Goal: Task Accomplishment & Management: Manage account settings

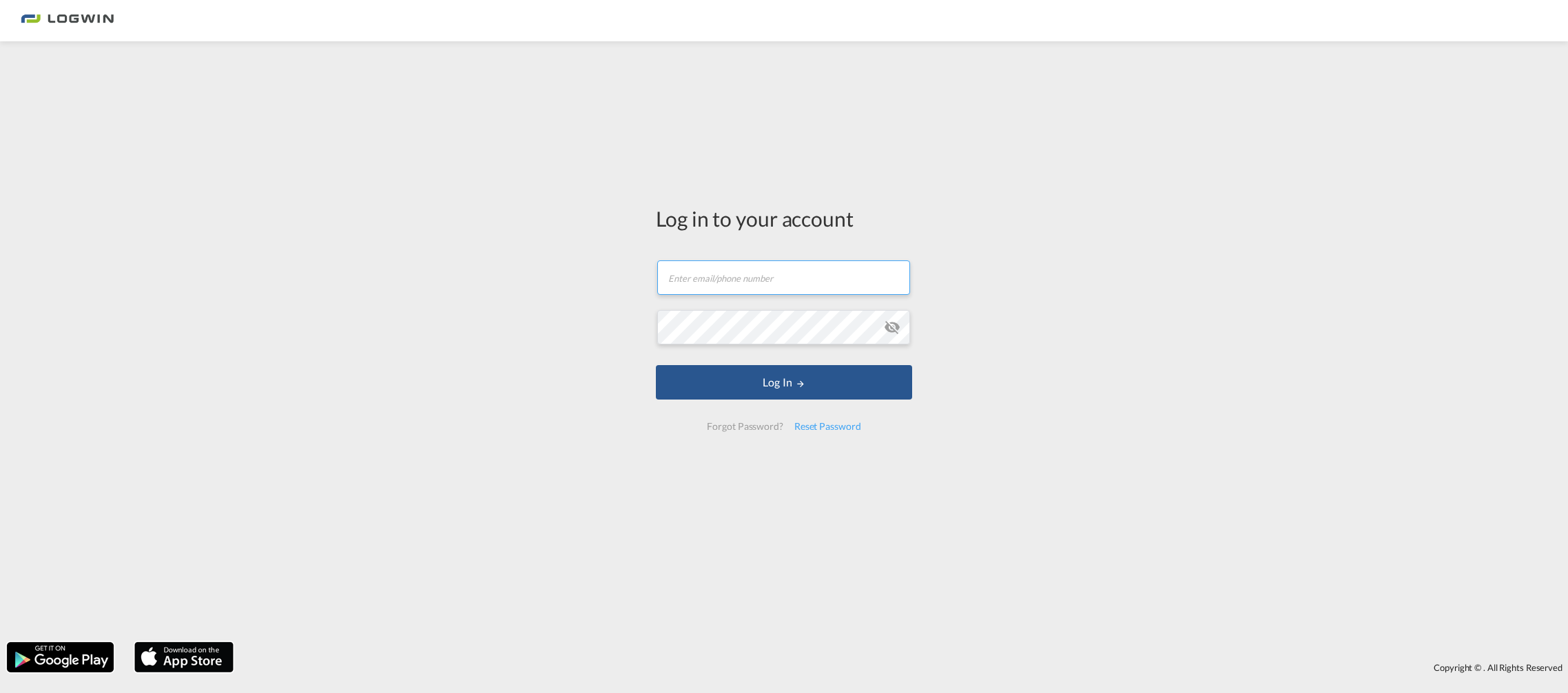
click at [792, 284] on input "text" at bounding box center [783, 277] width 253 height 34
type input "[EMAIL_ADDRESS][PERSON_NAME][DOMAIN_NAME]"
click at [656, 365] on button "Log In" at bounding box center [784, 382] width 256 height 34
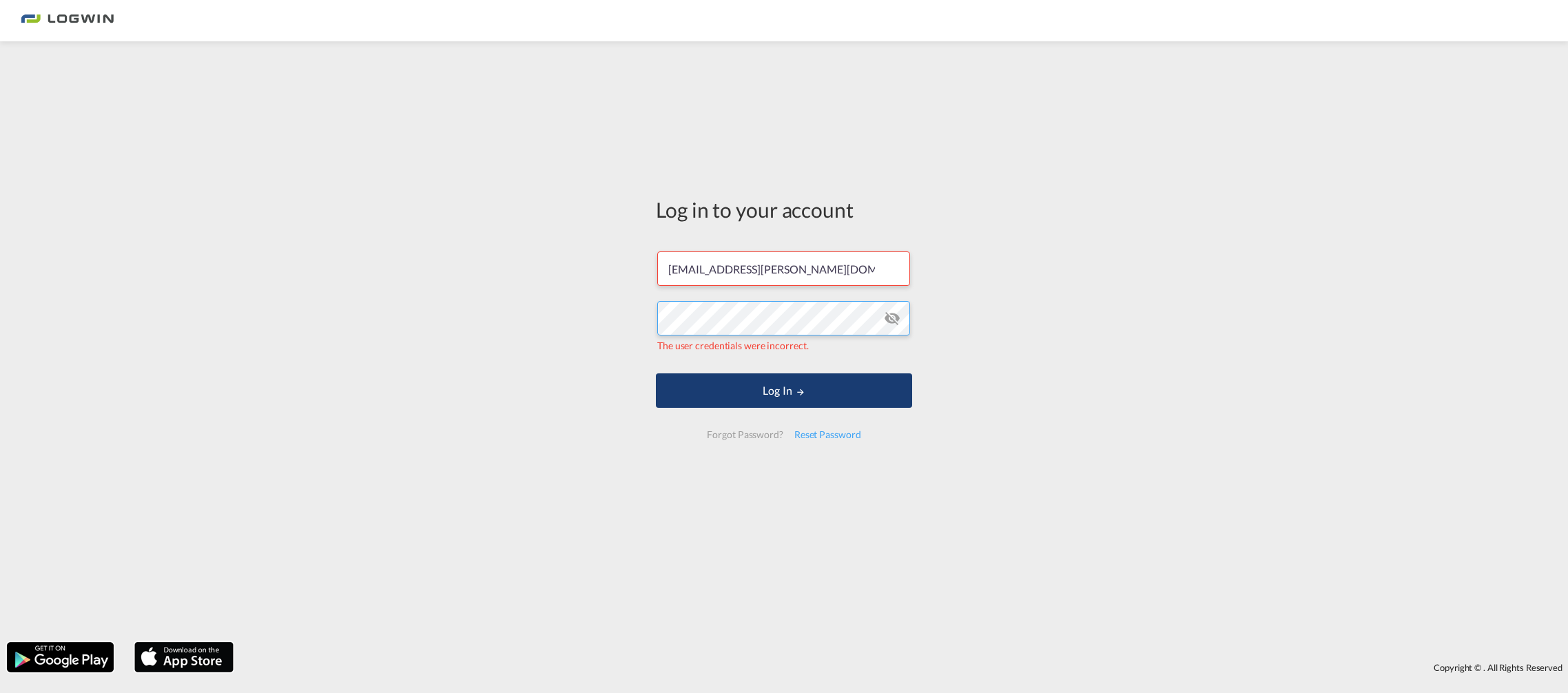
click at [656, 373] on button "Log In" at bounding box center [784, 390] width 256 height 34
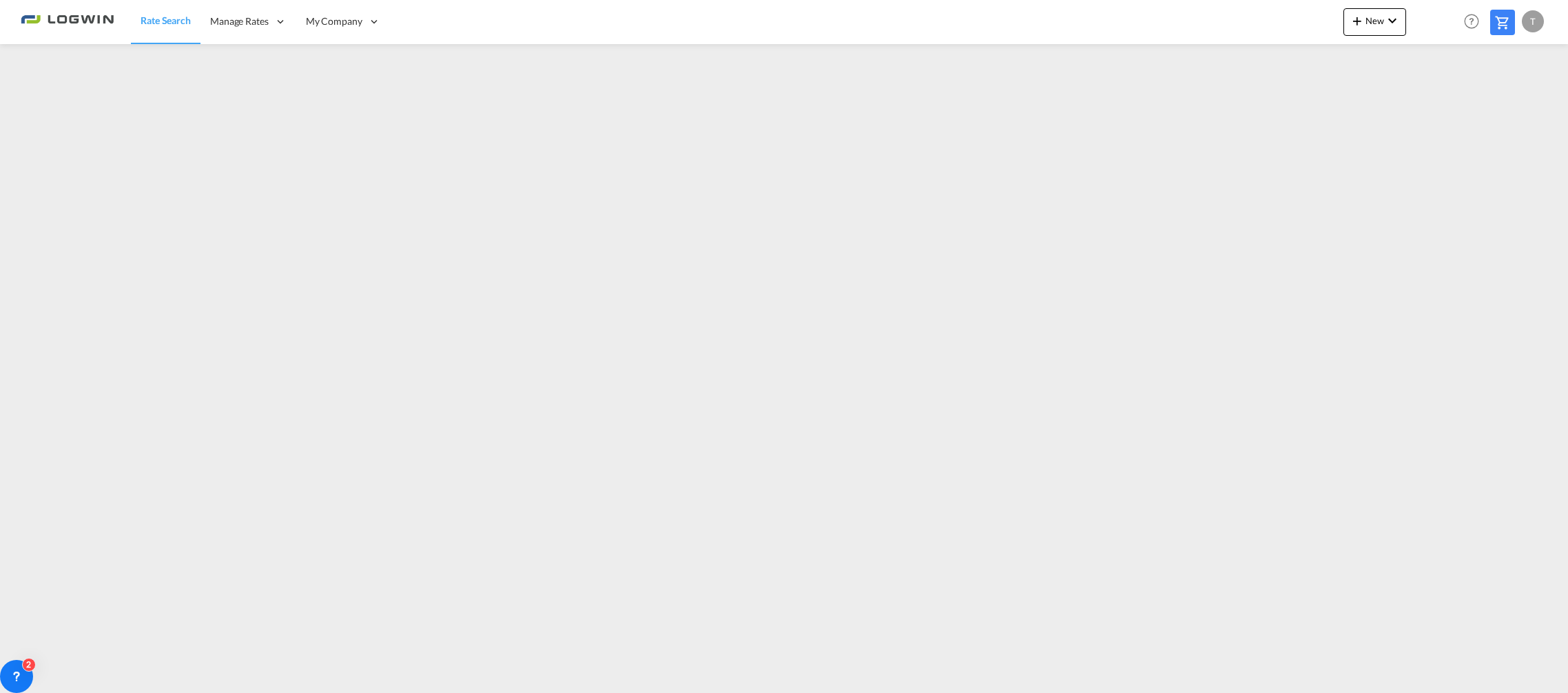
click at [169, 22] on span "Rate Search" at bounding box center [165, 20] width 50 height 12
click at [237, 24] on span "Manage Rates" at bounding box center [239, 21] width 59 height 14
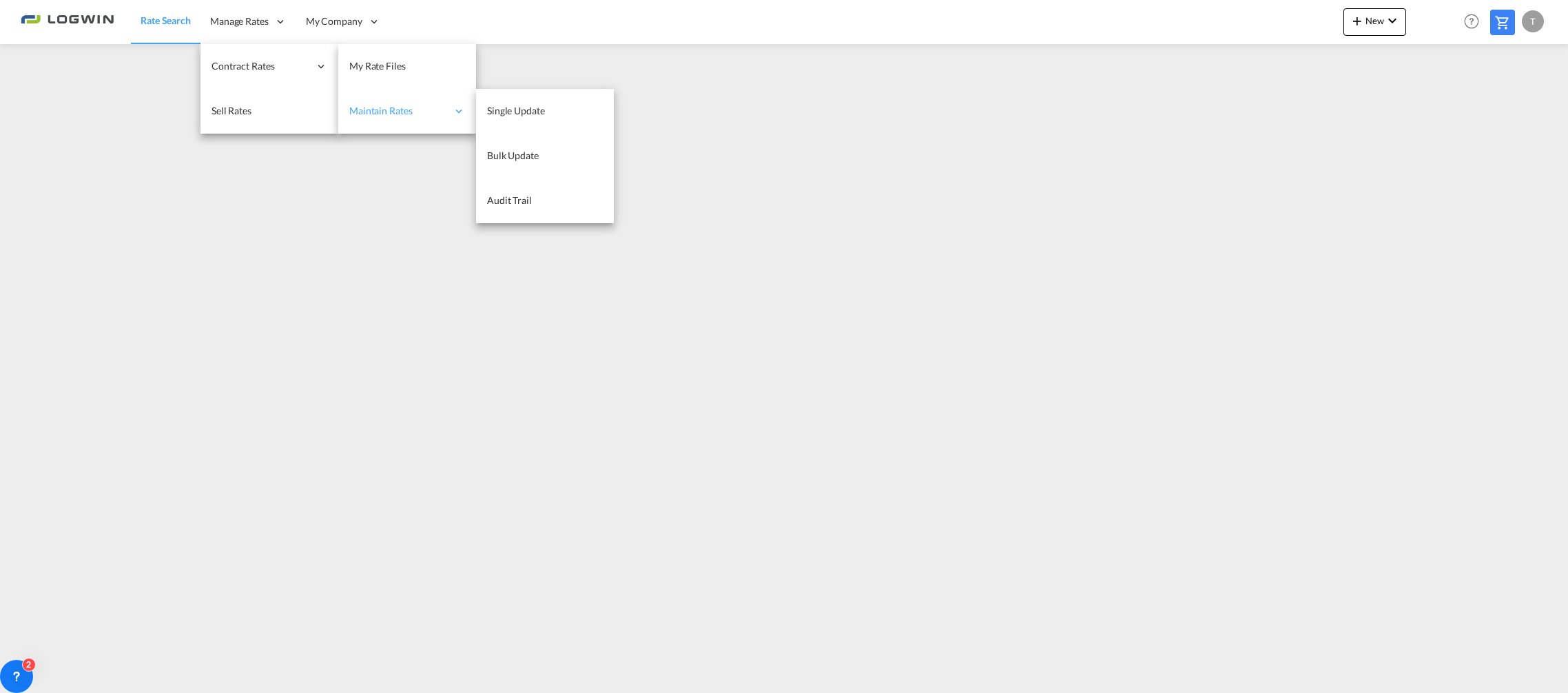
drag, startPoint x: 353, startPoint y: 64, endPoint x: 353, endPoint y: 91, distance: 27.0
click at [353, 67] on span "My Rate Files" at bounding box center [377, 65] width 56 height 12
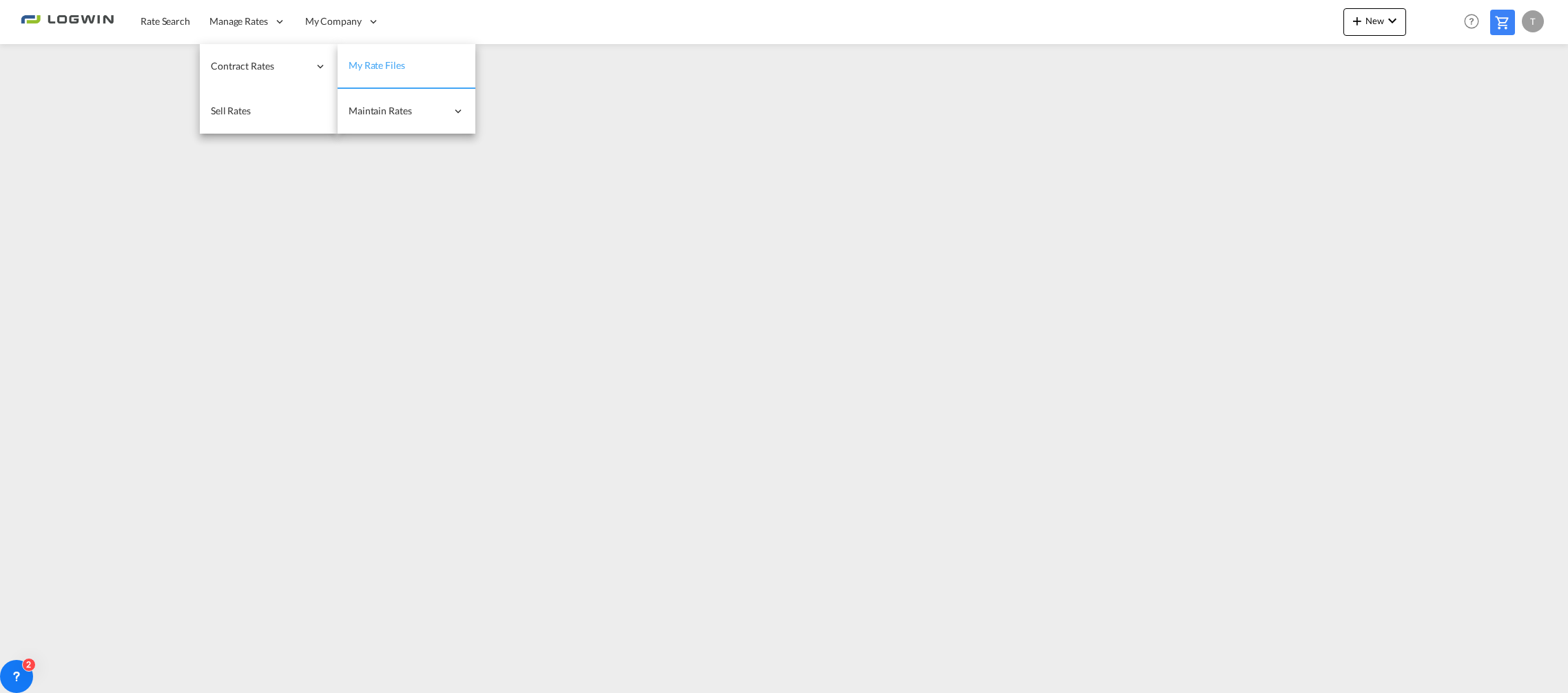
click at [366, 62] on span "My Rate Files" at bounding box center [377, 64] width 56 height 12
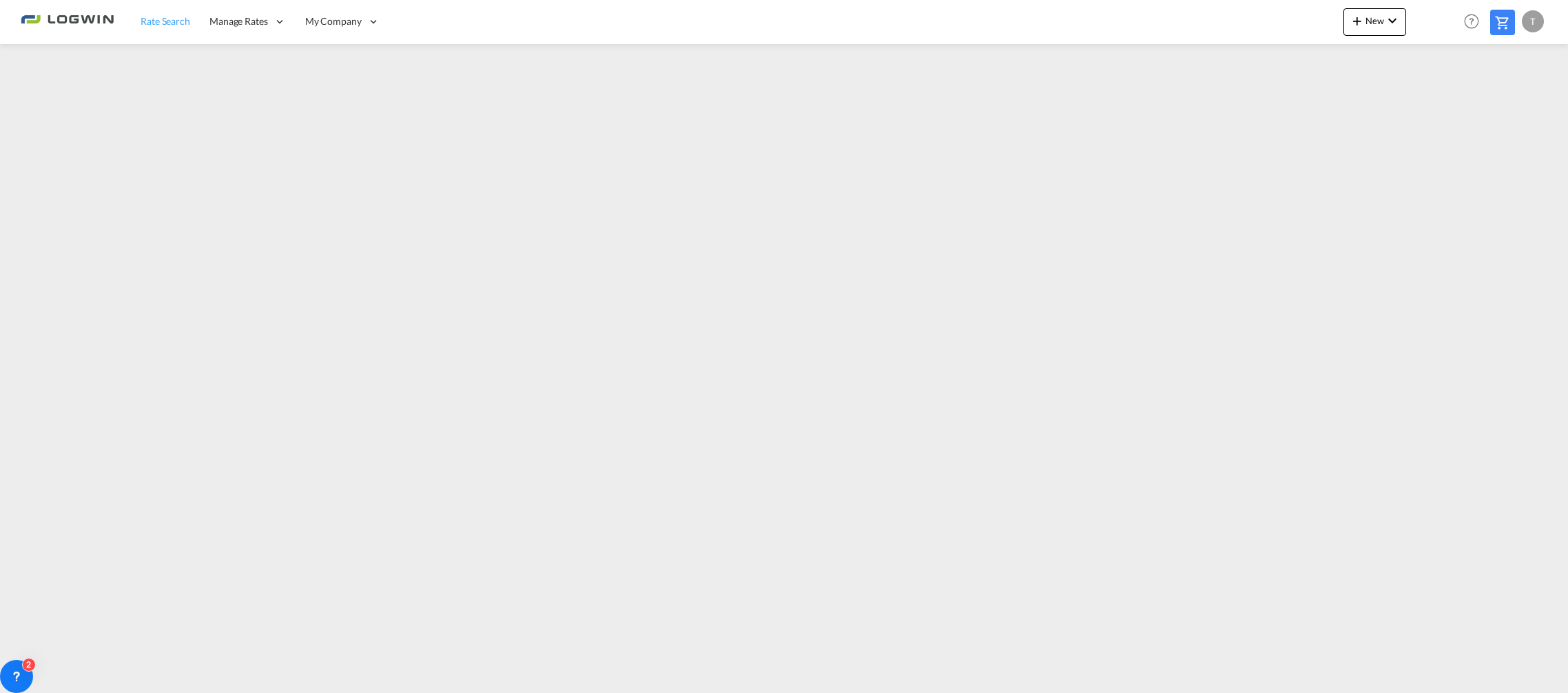
click at [153, 18] on span "Rate Search" at bounding box center [165, 21] width 50 height 12
click at [376, 11] on div "My Company" at bounding box center [343, 21] width 93 height 44
click at [1389, 18] on md-icon "icon-chevron-down" at bounding box center [1392, 21] width 16 height 16
click at [1434, 95] on span "Ratesheet" at bounding box center [1431, 103] width 15 height 27
click at [1373, 29] on button "New" at bounding box center [1374, 22] width 63 height 27
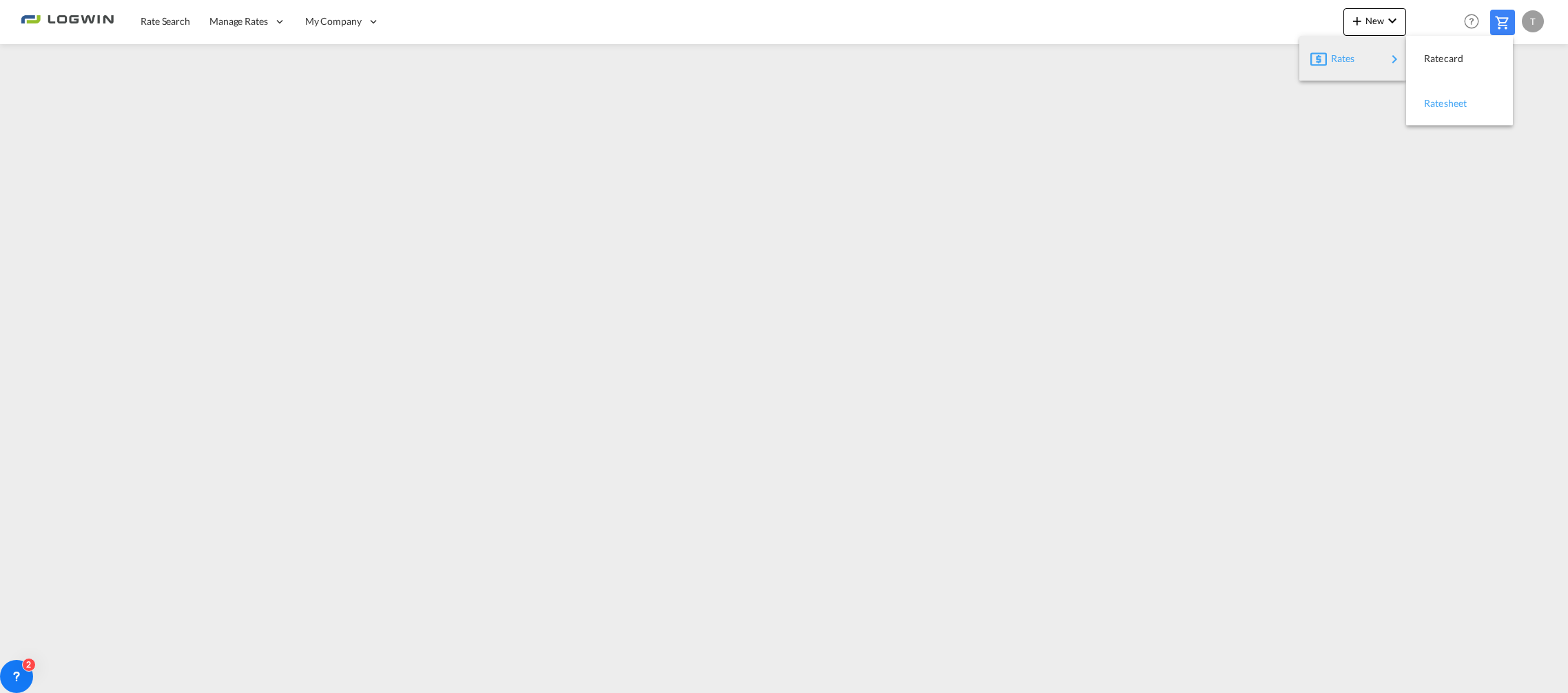
click at [1438, 100] on span "Ratesheet" at bounding box center [1431, 103] width 15 height 27
click at [1370, 17] on span "New" at bounding box center [1375, 21] width 52 height 11
click at [1439, 108] on span "Ratesheet" at bounding box center [1431, 103] width 15 height 27
click at [1360, 14] on md-icon "icon-plus 400-fg" at bounding box center [1358, 21] width 16 height 16
click at [1442, 108] on div "Ratesheet" at bounding box center [1449, 103] width 51 height 34
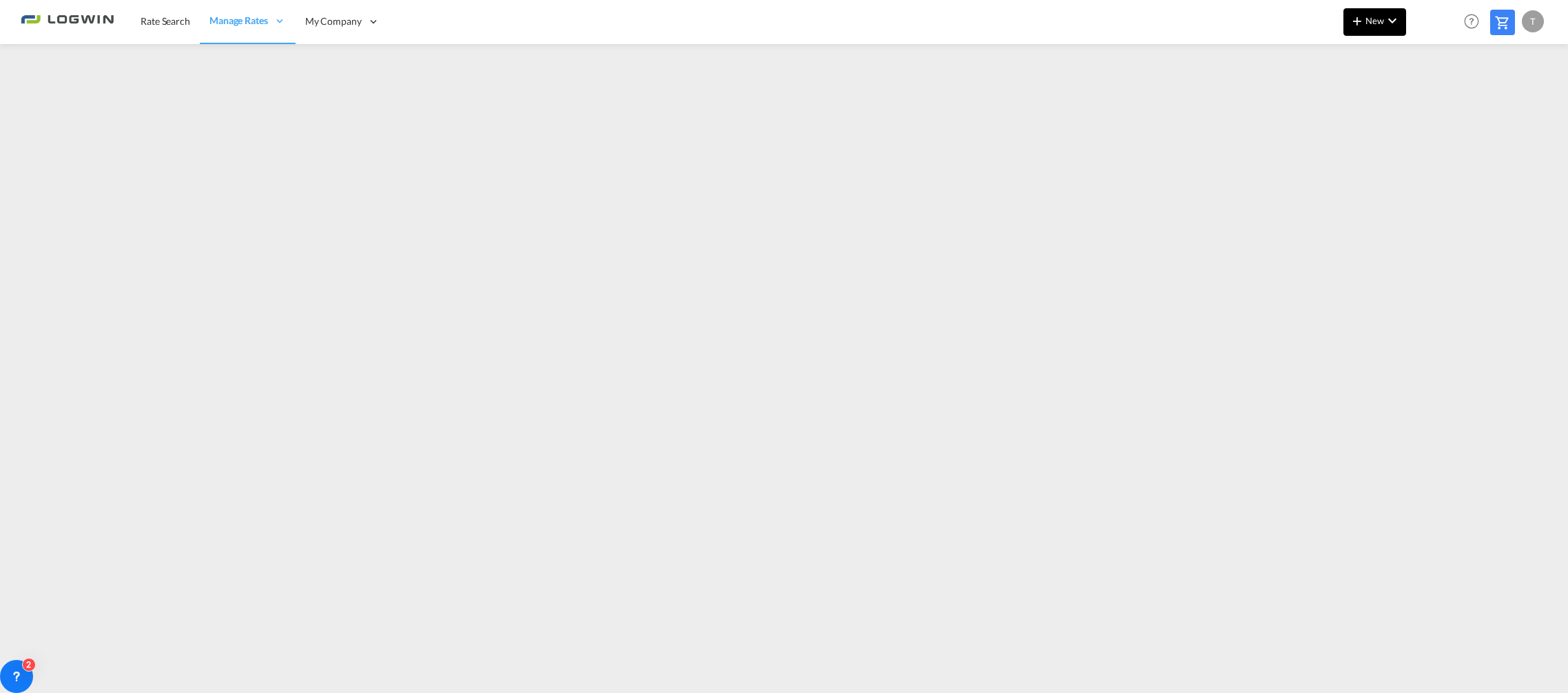
click at [1374, 14] on button "New" at bounding box center [1374, 22] width 63 height 27
click at [1439, 103] on span "Ratesheet" at bounding box center [1431, 103] width 15 height 27
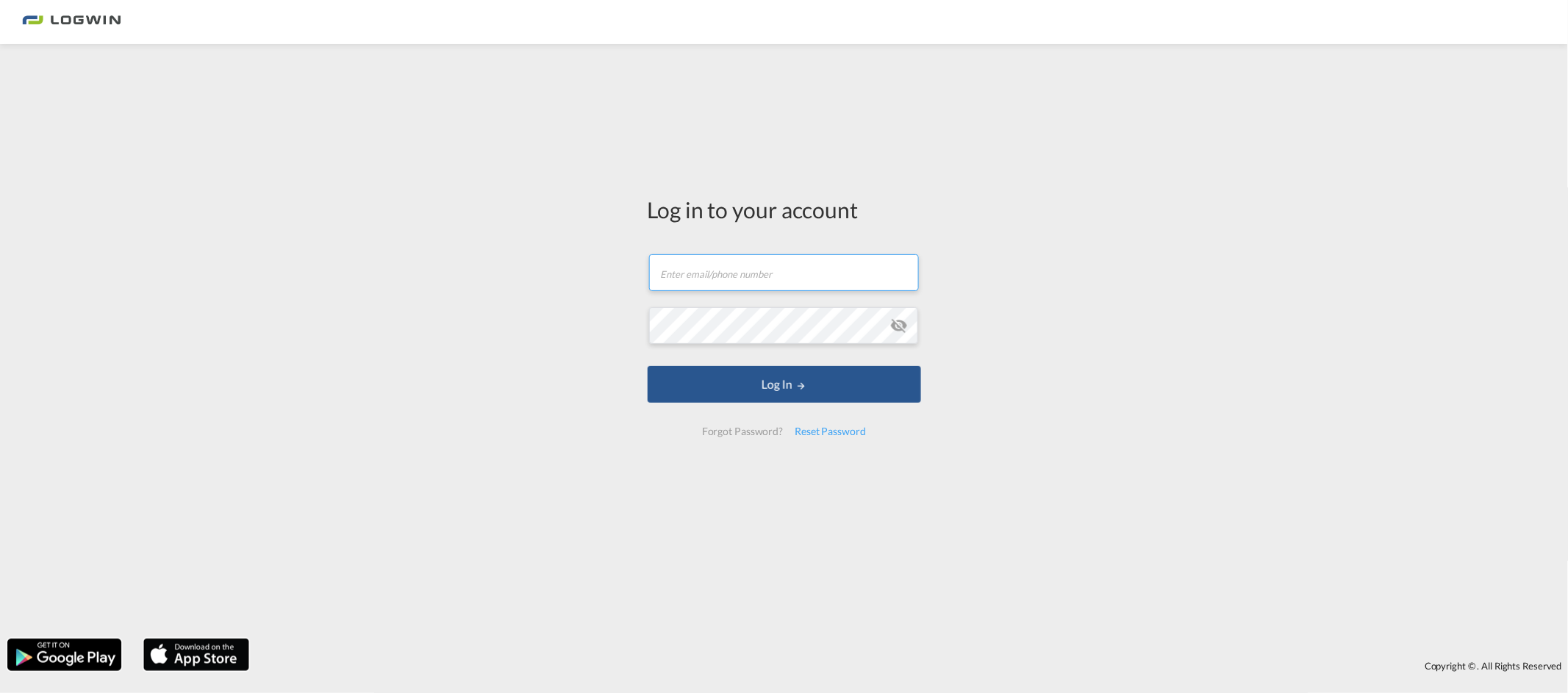
drag, startPoint x: 724, startPoint y: 262, endPoint x: 722, endPoint y: 270, distance: 8.2
click at [724, 262] on input "text" at bounding box center [783, 273] width 270 height 37
type input "[EMAIL_ADDRESS][PERSON_NAME][DOMAIN_NAME]"
click at [648, 366] on button "Log In" at bounding box center [784, 385] width 274 height 37
